Goal: Task Accomplishment & Management: Use online tool/utility

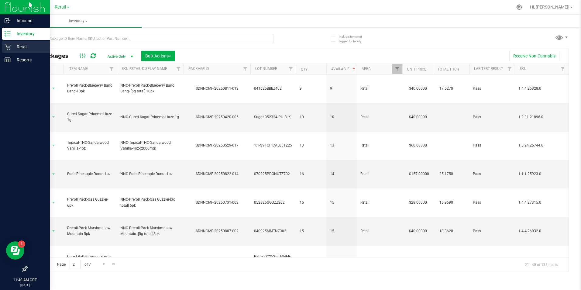
click at [23, 49] on p "Retail" at bounding box center [29, 46] width 36 height 7
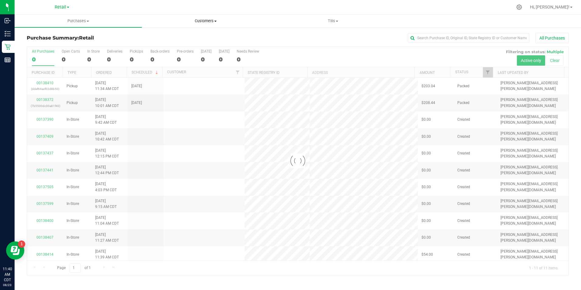
click at [215, 20] on span "Customers" at bounding box center [205, 20] width 127 height 5
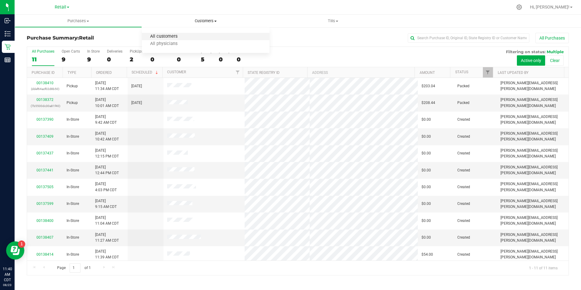
click at [178, 35] on span "All customers" at bounding box center [164, 36] width 44 height 5
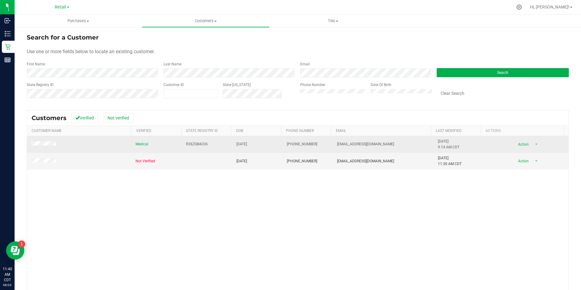
click at [33, 141] on td at bounding box center [79, 144] width 105 height 17
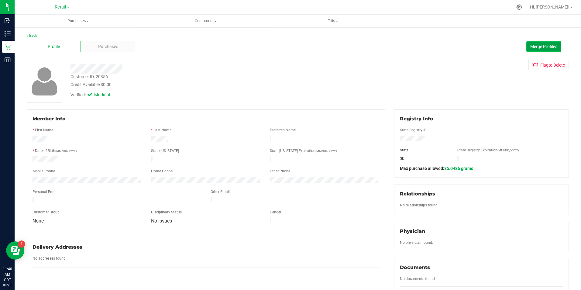
click at [533, 48] on span "Merge Profiles" at bounding box center [543, 46] width 27 height 5
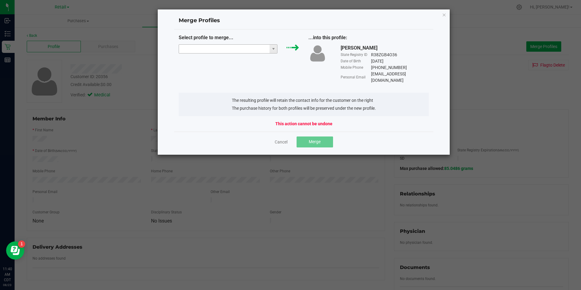
click at [207, 50] on input "NO DATA FOUND" at bounding box center [224, 49] width 91 height 9
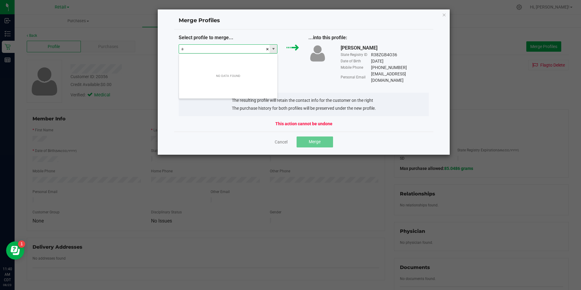
scroll to position [9, 99]
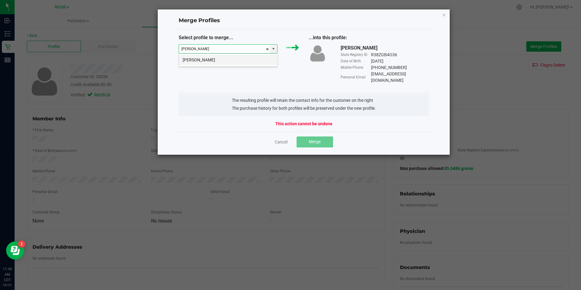
click at [191, 60] on li "[PERSON_NAME]" at bounding box center [228, 60] width 98 height 10
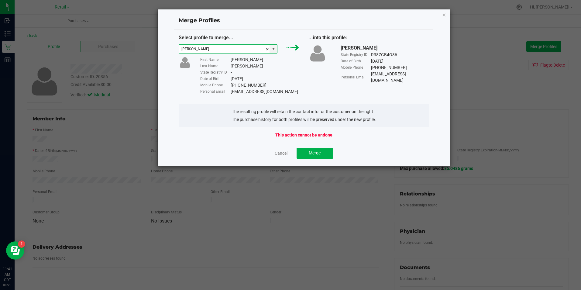
type input "[PERSON_NAME]"
click at [323, 152] on button "Merge" at bounding box center [315, 153] width 36 height 11
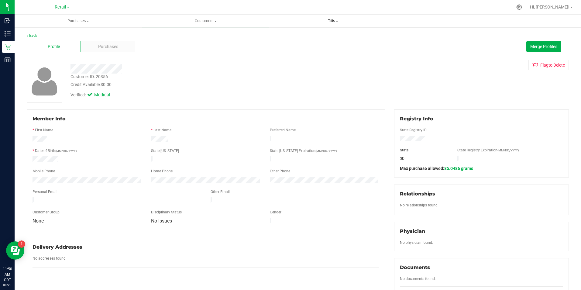
drag, startPoint x: 330, startPoint y: 19, endPoint x: 327, endPoint y: 21, distance: 3.7
click at [331, 19] on span "Tills" at bounding box center [333, 20] width 127 height 5
click at [308, 40] on li "Manage tills" at bounding box center [333, 36] width 127 height 7
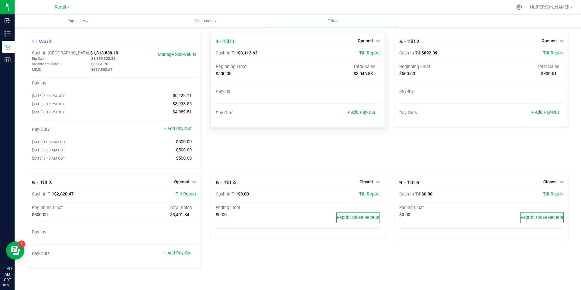
click at [373, 111] on link "+ Add Pay-Out" at bounding box center [361, 112] width 28 height 5
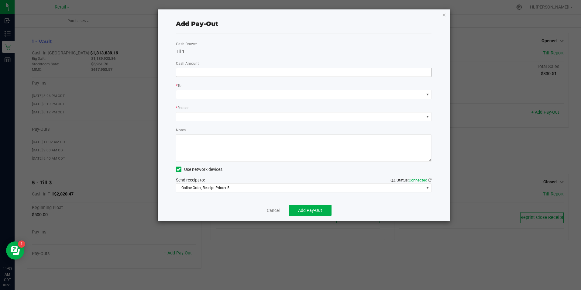
click at [207, 75] on input at bounding box center [303, 72] width 255 height 9
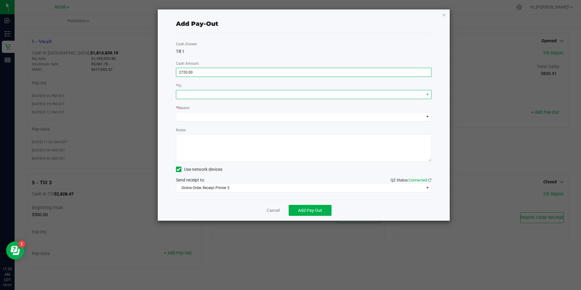
type input "$2,720.00"
click at [224, 90] on span at bounding box center [304, 94] width 256 height 9
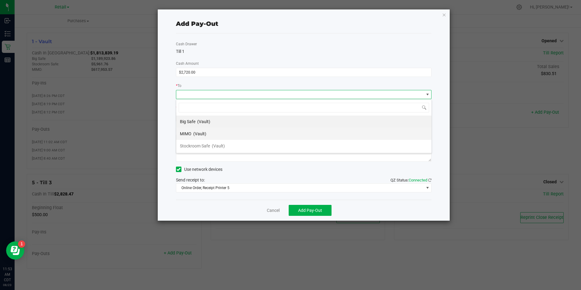
click at [192, 131] on div "MIMO (Vault)" at bounding box center [193, 133] width 26 height 11
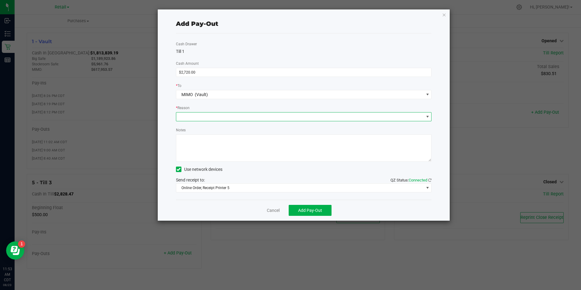
click at [201, 118] on span at bounding box center [300, 116] width 248 height 9
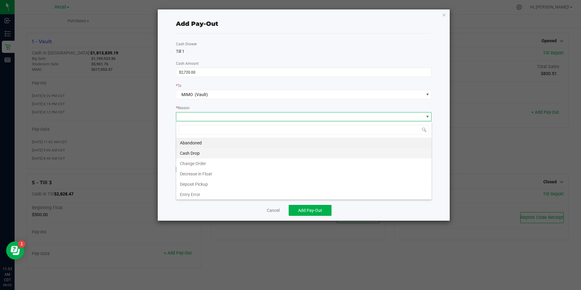
click at [197, 153] on li "Cash Drop" at bounding box center [303, 153] width 255 height 10
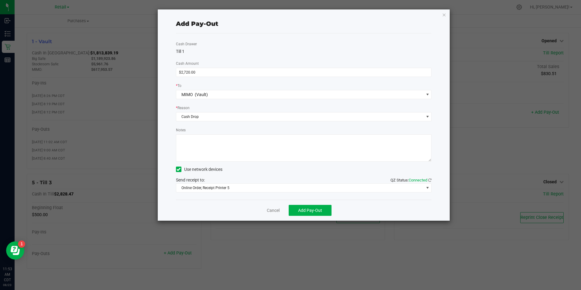
click at [239, 192] on div "Cash Drawer Till 1 Cash Amount $2,720.00 * To MIMO (Vault) * Reason Cash Drop N…" at bounding box center [304, 116] width 256 height 166
click at [234, 188] on span "Online Order, Receipt Printer 5" at bounding box center [300, 188] width 248 height 9
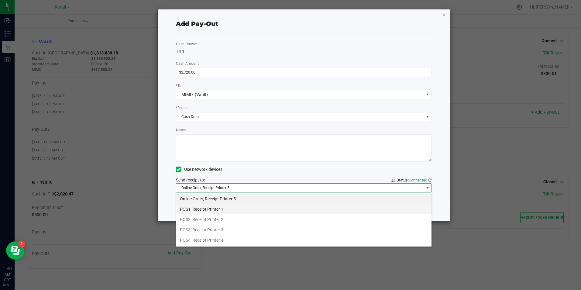
click at [216, 207] on li "POS1, Receipt Printer 1" at bounding box center [303, 209] width 255 height 10
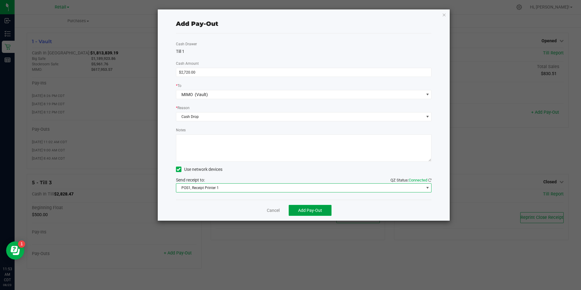
click at [299, 211] on span "Add Pay-Out" at bounding box center [310, 210] width 24 height 5
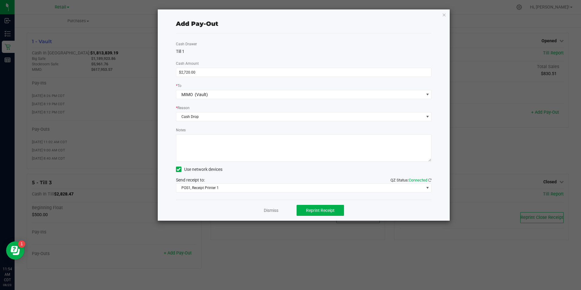
click at [263, 212] on div "Dismiss Reprint Receipt" at bounding box center [304, 210] width 256 height 21
click at [265, 211] on link "Dismiss" at bounding box center [271, 210] width 15 height 6
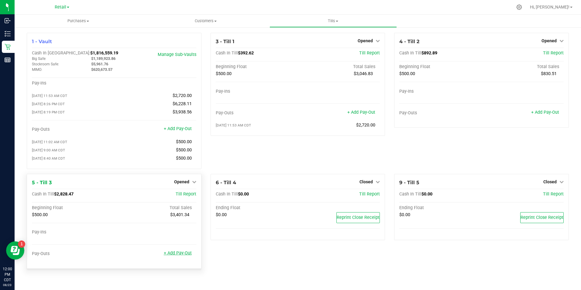
click at [184, 256] on link "+ Add Pay-Out" at bounding box center [178, 253] width 28 height 5
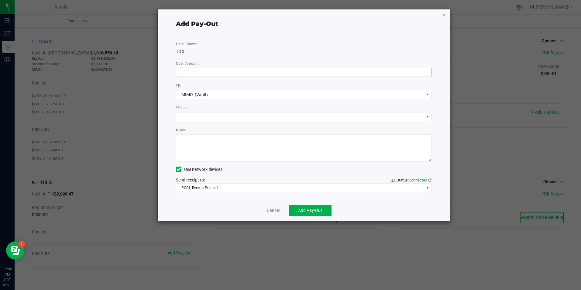
click at [249, 72] on input at bounding box center [303, 72] width 255 height 9
type input "$2,310.00"
click at [188, 114] on span at bounding box center [300, 116] width 248 height 9
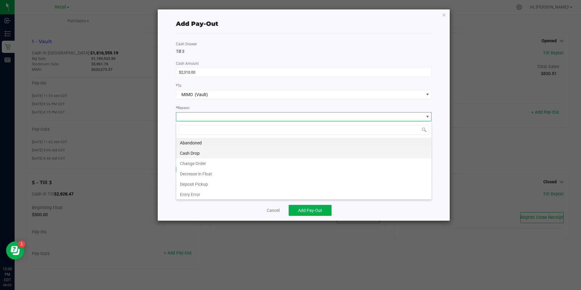
click at [188, 153] on li "Cash Drop" at bounding box center [303, 153] width 255 height 10
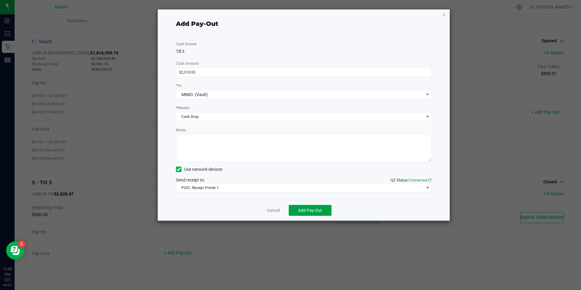
click at [307, 212] on span "Add Pay-Out" at bounding box center [310, 210] width 24 height 5
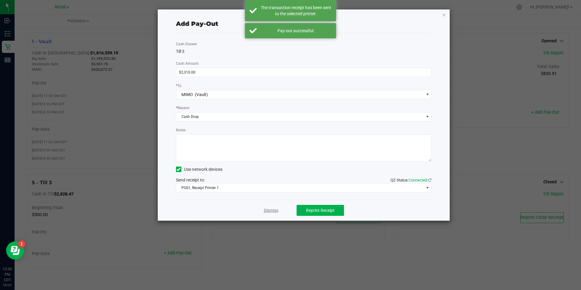
click at [267, 208] on link "Dismiss" at bounding box center [271, 210] width 15 height 6
